Goal: Find contact information: Find contact information

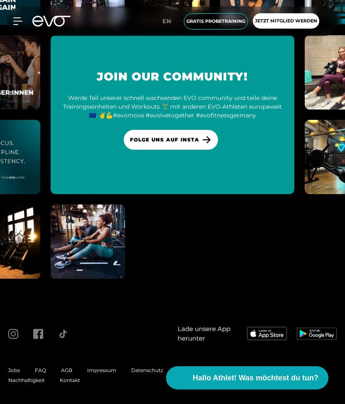
scroll to position [3399, 0]
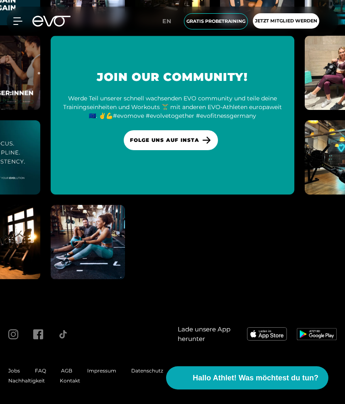
click at [100, 368] on span "Impressum" at bounding box center [101, 371] width 29 height 6
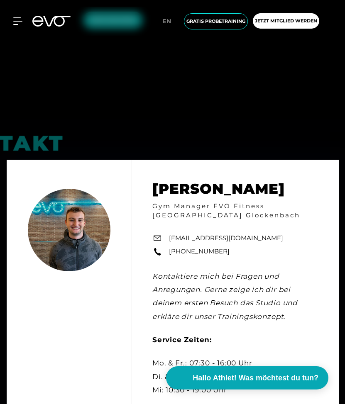
scroll to position [2580, 0]
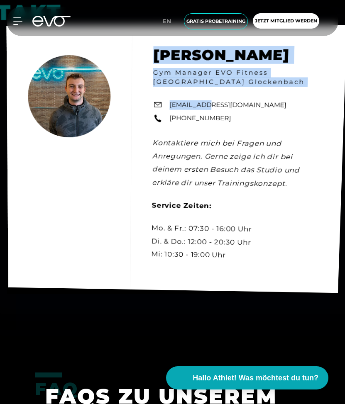
drag, startPoint x: 265, startPoint y: 104, endPoint x: 208, endPoint y: 103, distance: 57.3
click at [208, 103] on div "Kontakt [PERSON_NAME] [PERSON_NAME] Gym Manager EVO Fitness [GEOGRAPHIC_DATA] G…" at bounding box center [176, 159] width 340 height 268
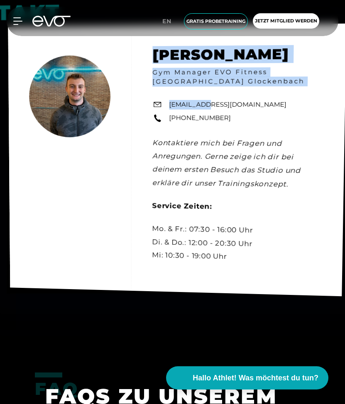
click at [279, 101] on div "Kontakt [PERSON_NAME] [PERSON_NAME] Gym Manager EVO Fitness [GEOGRAPHIC_DATA] G…" at bounding box center [177, 160] width 338 height 273
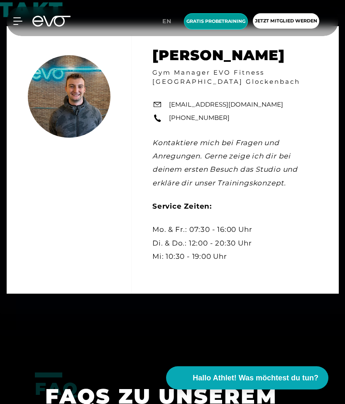
click at [213, 23] on span "Gratis Probetraining" at bounding box center [215, 21] width 59 height 7
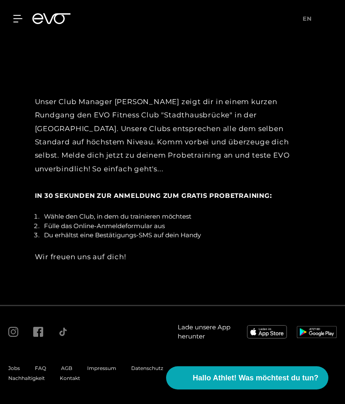
scroll to position [1706, 0]
click at [104, 368] on span "Impressum" at bounding box center [101, 368] width 29 height 6
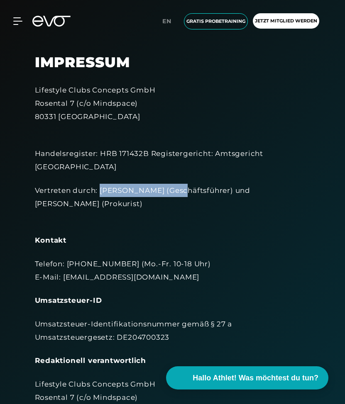
drag, startPoint x: 176, startPoint y: 189, endPoint x: 101, endPoint y: 189, distance: 75.1
click at [101, 189] on div "Vertreten durch: [PERSON_NAME] (Geschäftsführer) und [PERSON_NAME] (Prokurist)" at bounding box center [172, 204] width 275 height 40
copy div "[PERSON_NAME]"
